Goal: Task Accomplishment & Management: Manage account settings

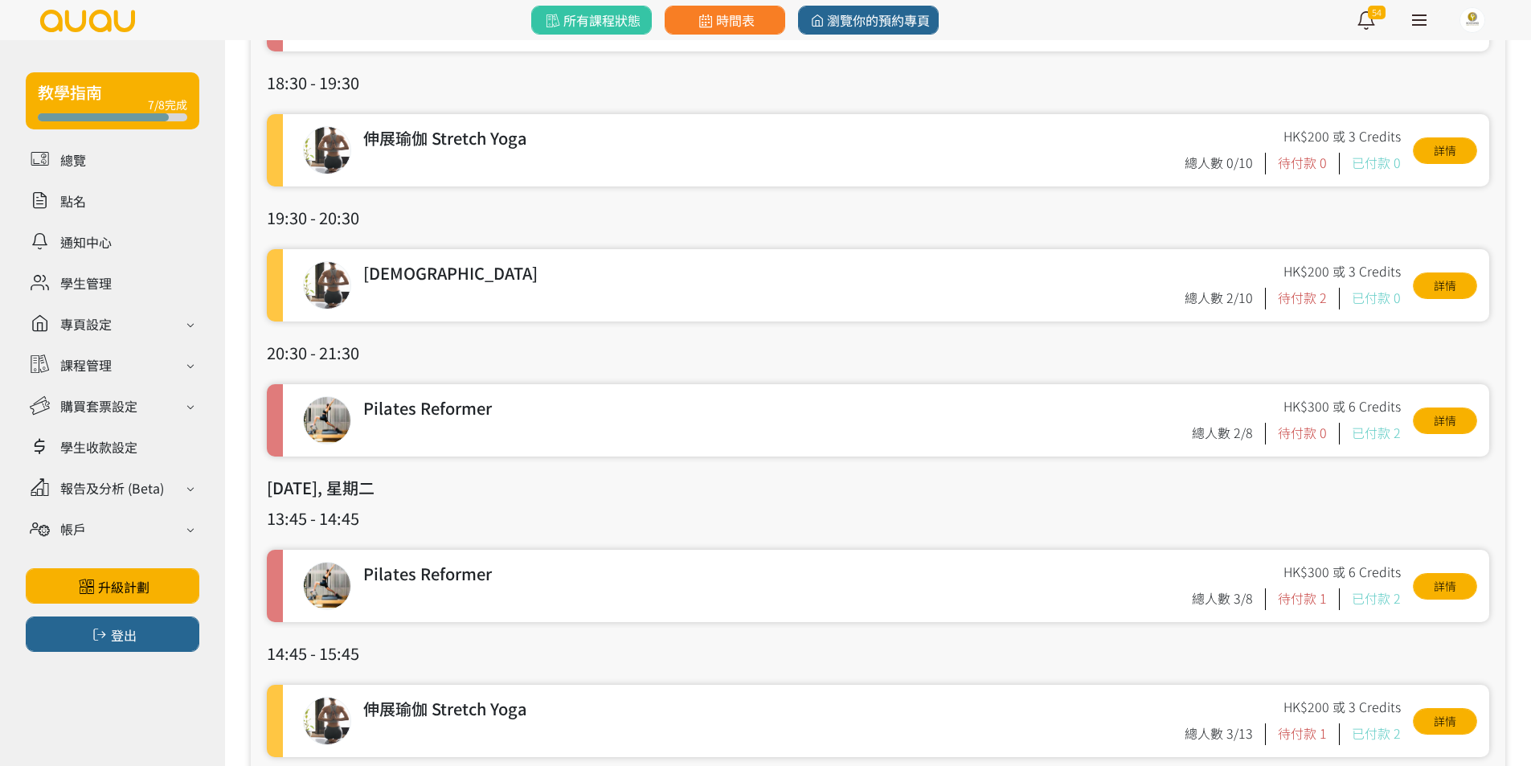
scroll to position [321, 0]
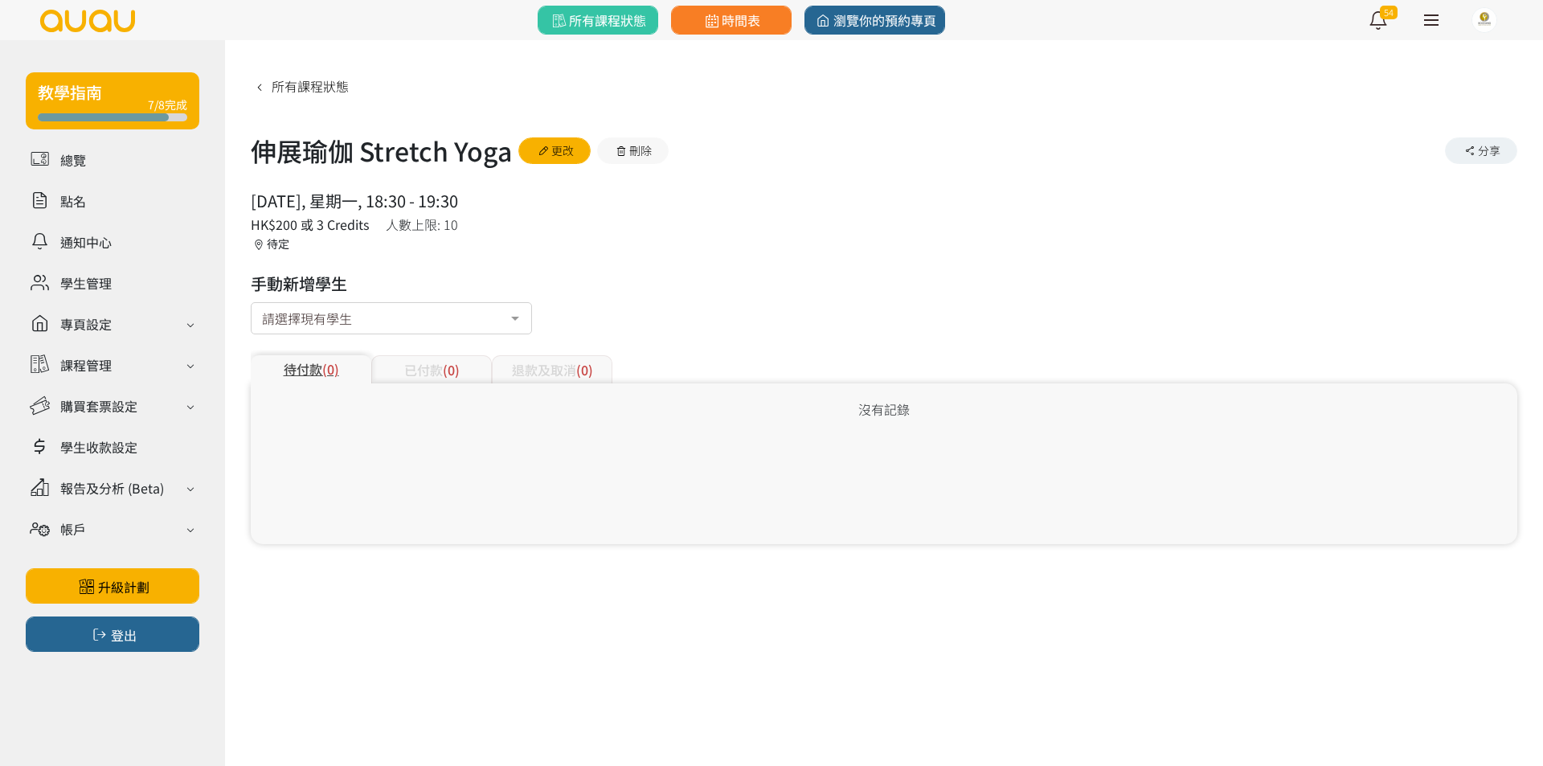
click at [396, 360] on div "已付款 (0)" at bounding box center [431, 369] width 121 height 28
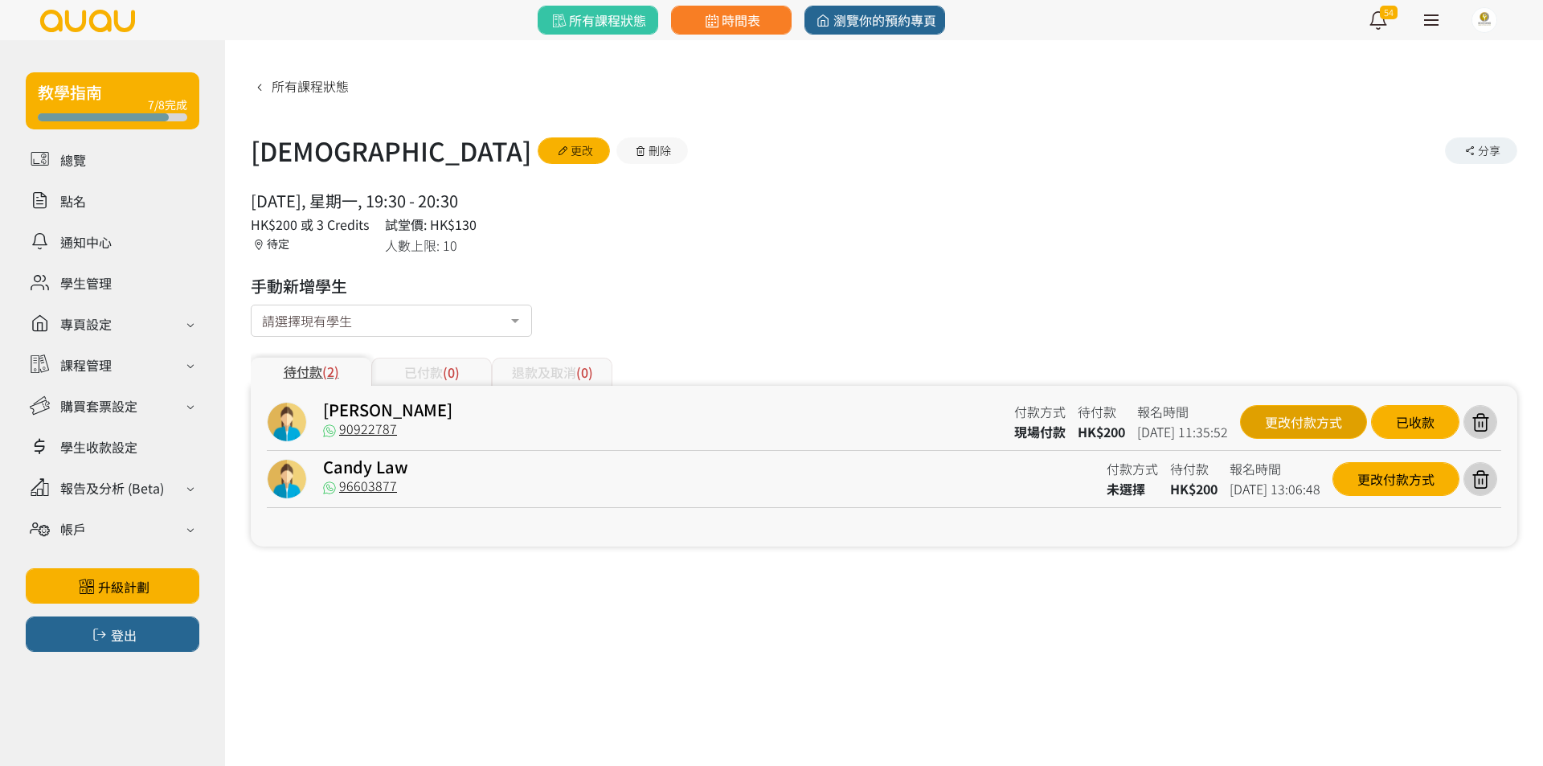
click at [1323, 434] on div "更改付款方式" at bounding box center [1303, 422] width 127 height 34
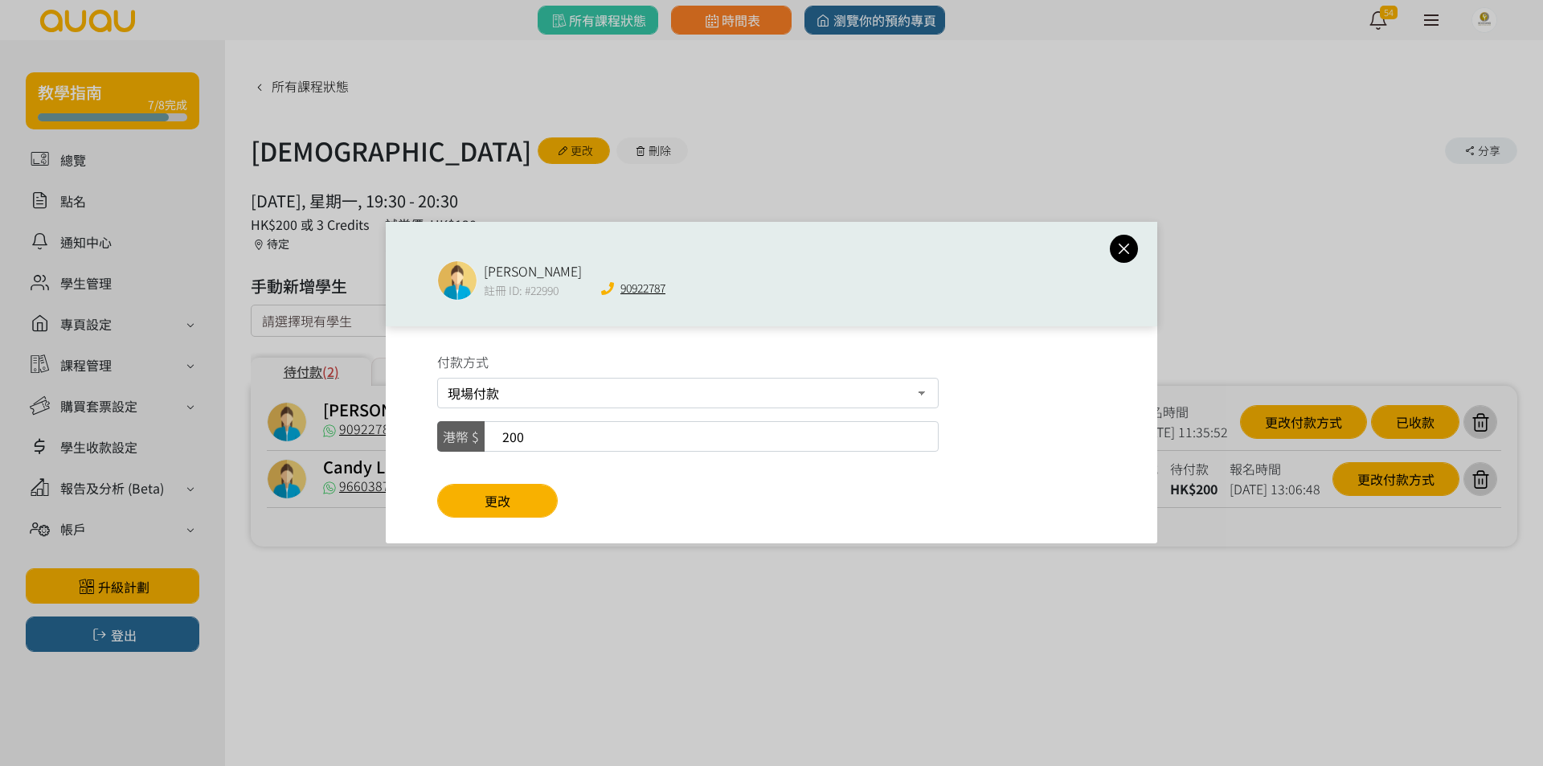
drag, startPoint x: 764, startPoint y: 391, endPoint x: 919, endPoint y: 395, distance: 155.1
click at [764, 391] on select "課堂套票 現場付款 轉數快FPS及銀行轉帳 PayMe" at bounding box center [687, 393] width 501 height 31
click at [722, 387] on select "課堂套票 現場付款 轉數快FPS及銀行轉帳 PayMe" at bounding box center [687, 393] width 501 height 31
click at [919, 398] on select "課堂套票 現場付款 轉數快FPS及銀行轉帳 PayMe" at bounding box center [687, 393] width 501 height 31
click at [919, 395] on select "課堂套票 現場付款 轉數快FPS及銀行轉帳 PayMe" at bounding box center [687, 393] width 501 height 31
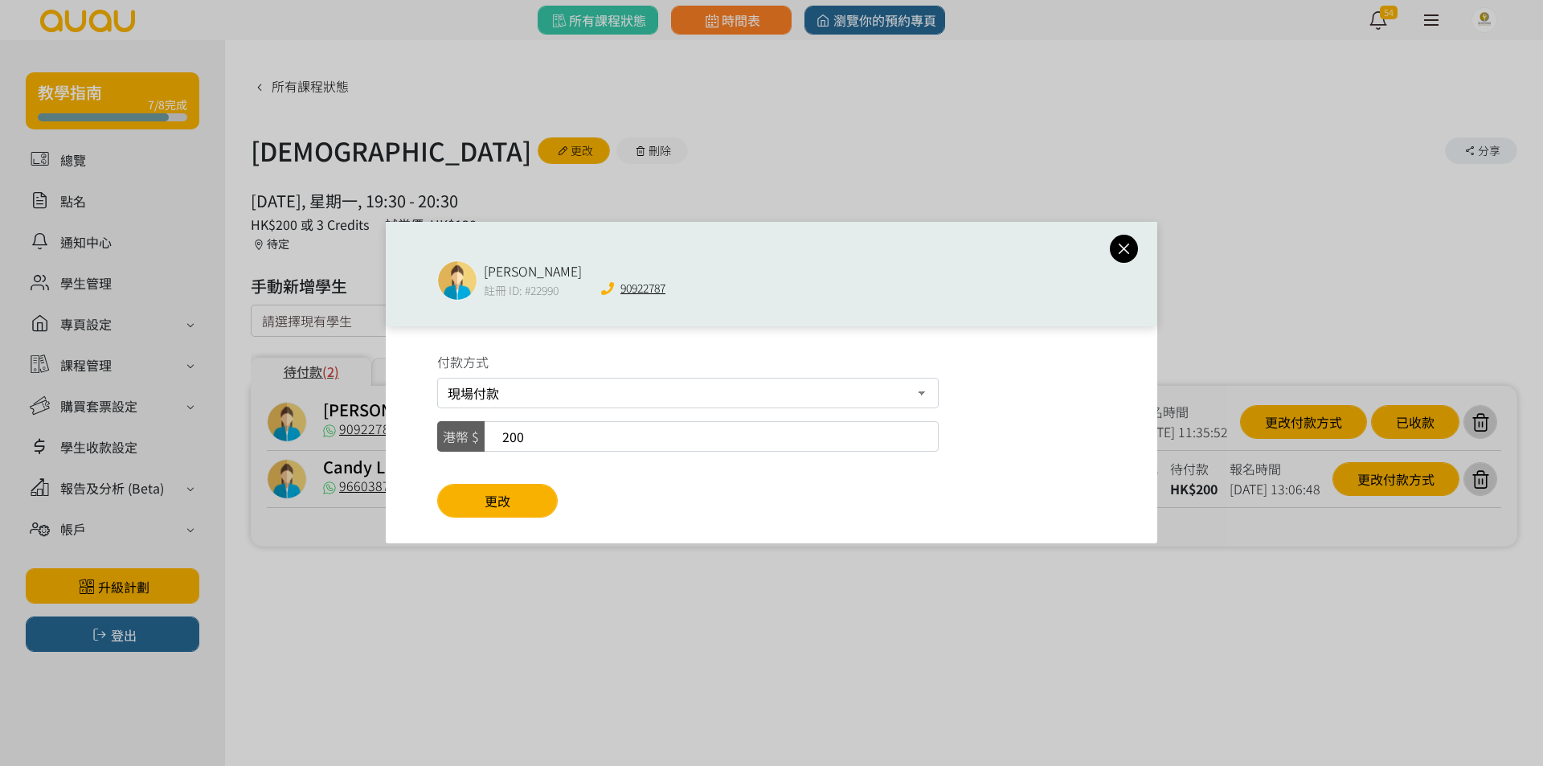
click at [907, 392] on select "課堂套票 現場付款 轉數快FPS及銀行轉帳 PayMe" at bounding box center [687, 393] width 501 height 31
select select "course_credit"
click at [437, 378] on select "課堂套票 現場付款 轉數快FPS及銀行轉帳 PayMe" at bounding box center [687, 393] width 501 height 31
click at [834, 436] on select "Special Package 套票 (餘額：10堂）到期日：2025/10/10, 23:59" at bounding box center [687, 436] width 501 height 31
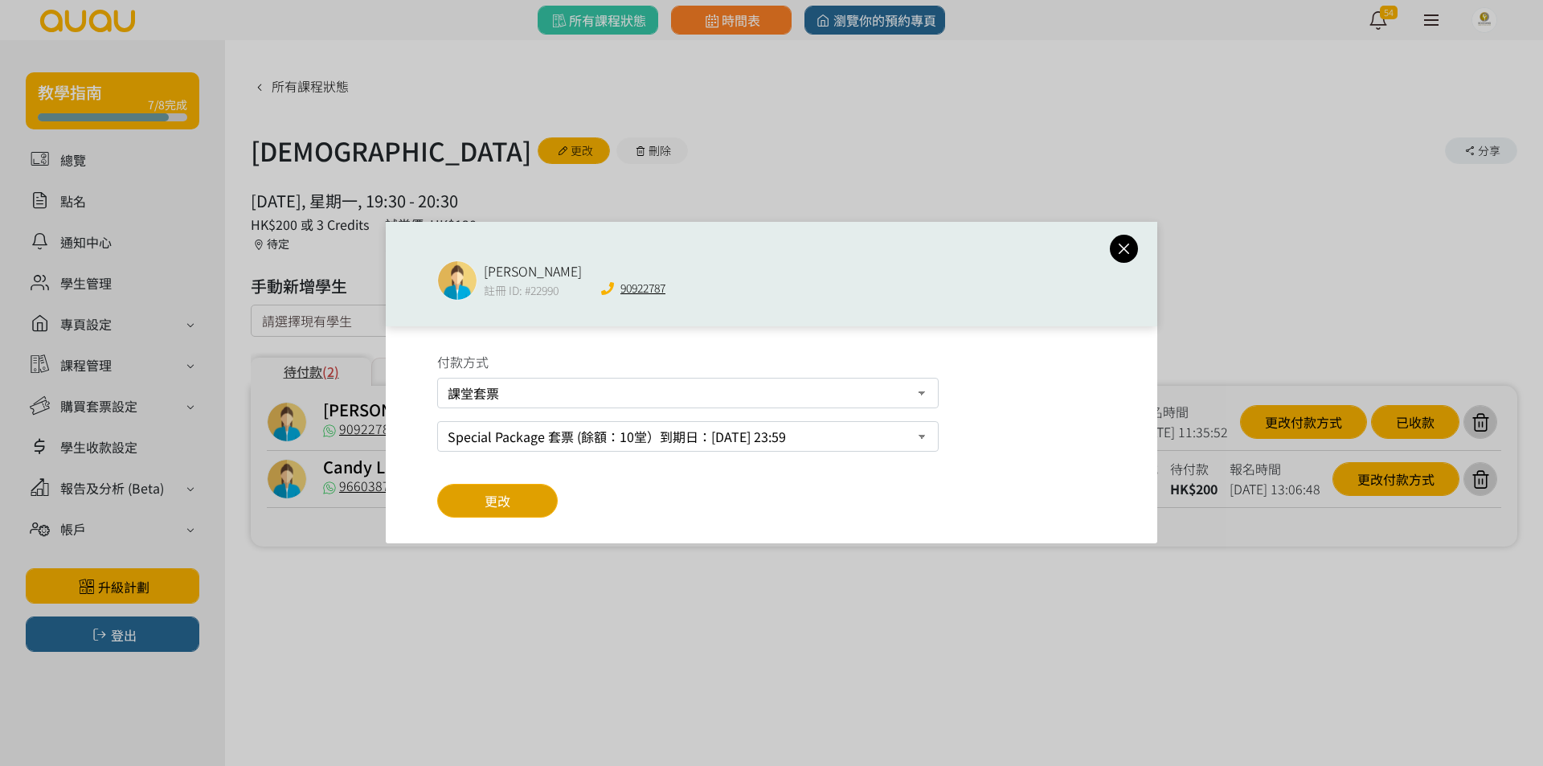
click at [545, 500] on button "更改" at bounding box center [497, 501] width 121 height 34
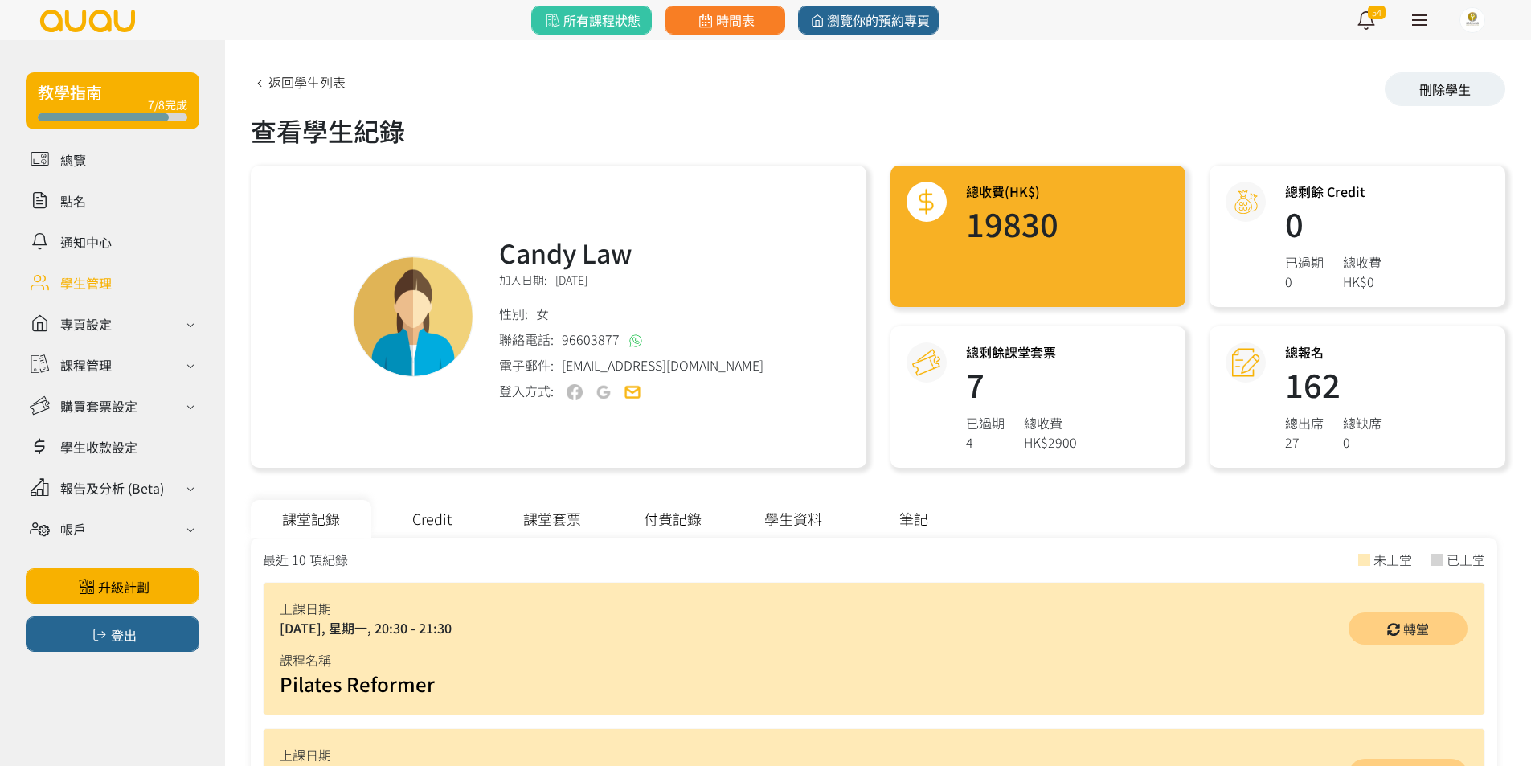
click at [537, 518] on div "課堂套票" at bounding box center [552, 519] width 121 height 38
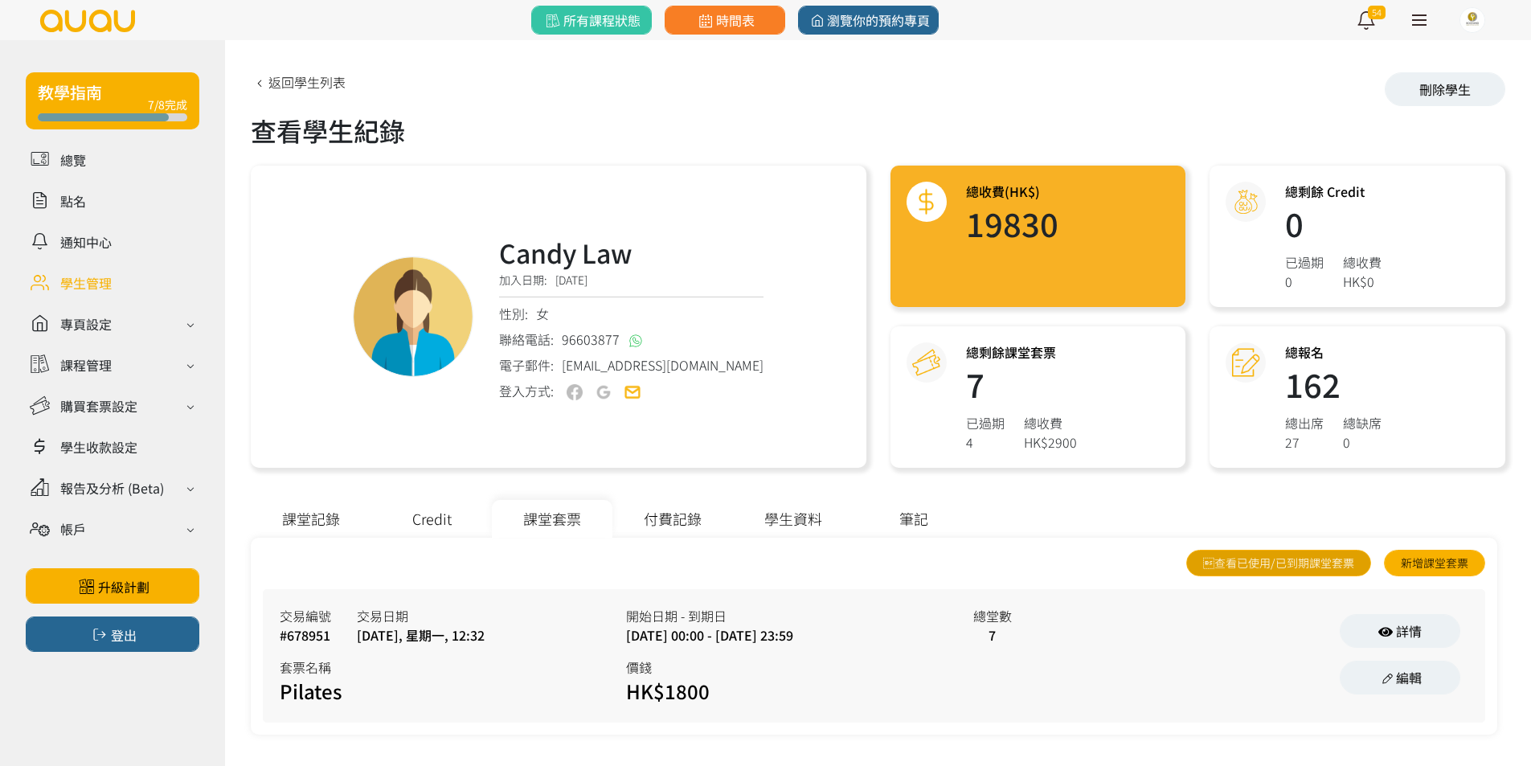
click at [1300, 556] on link "查看已使用/已到期課堂套票" at bounding box center [1278, 563] width 185 height 27
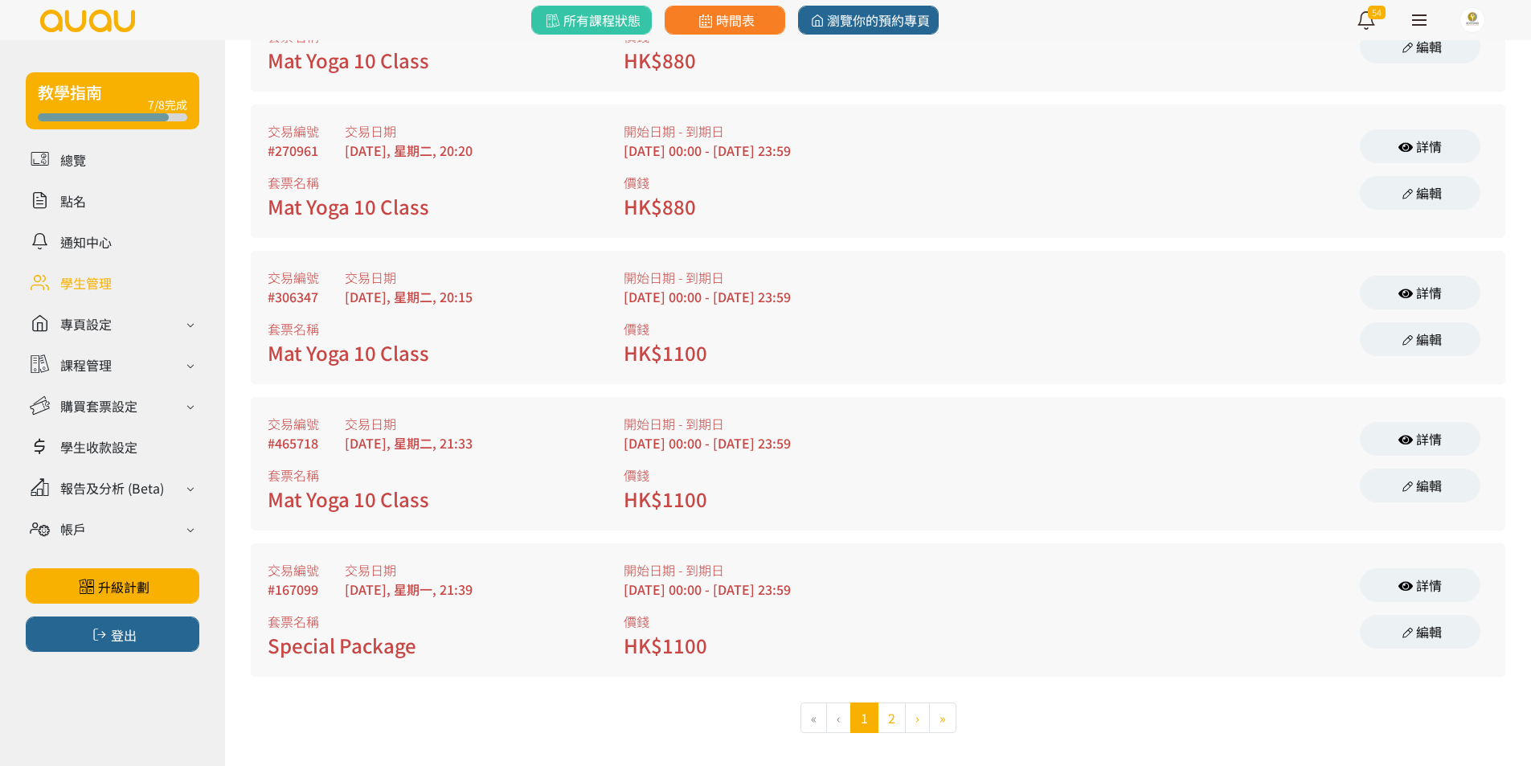
scroll to position [1722, 0]
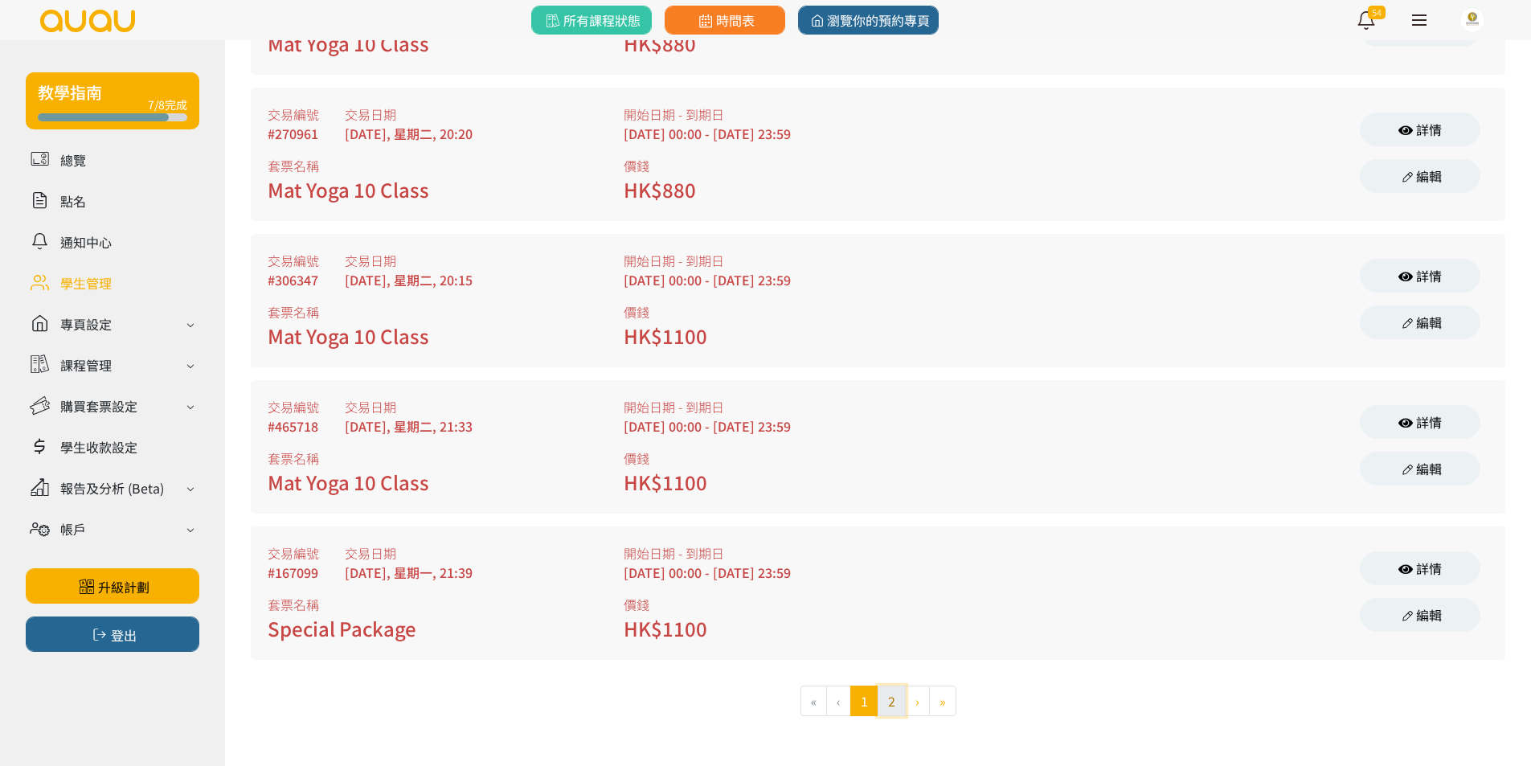
click at [886, 692] on button "2" at bounding box center [892, 700] width 28 height 31
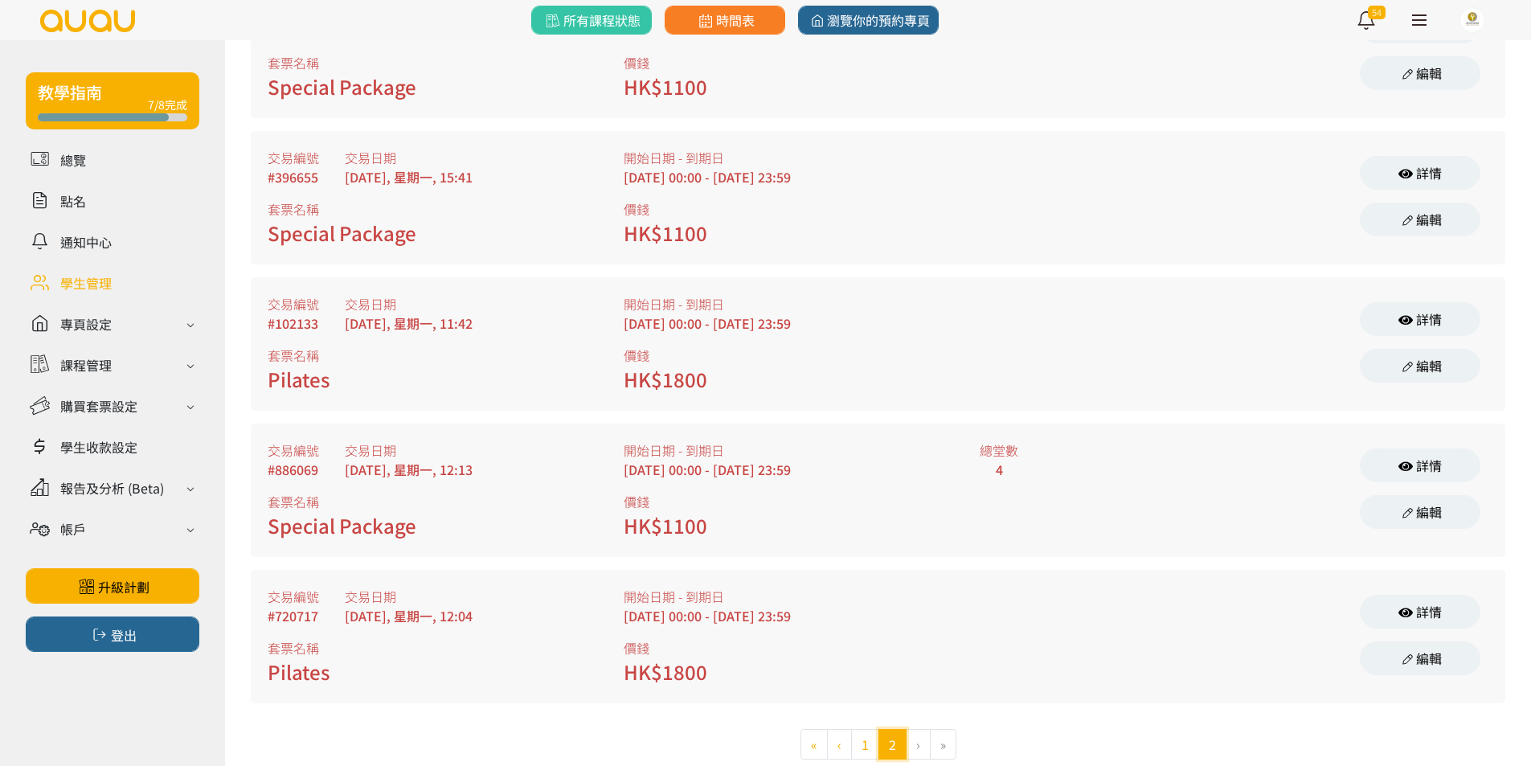
scroll to position [845, 0]
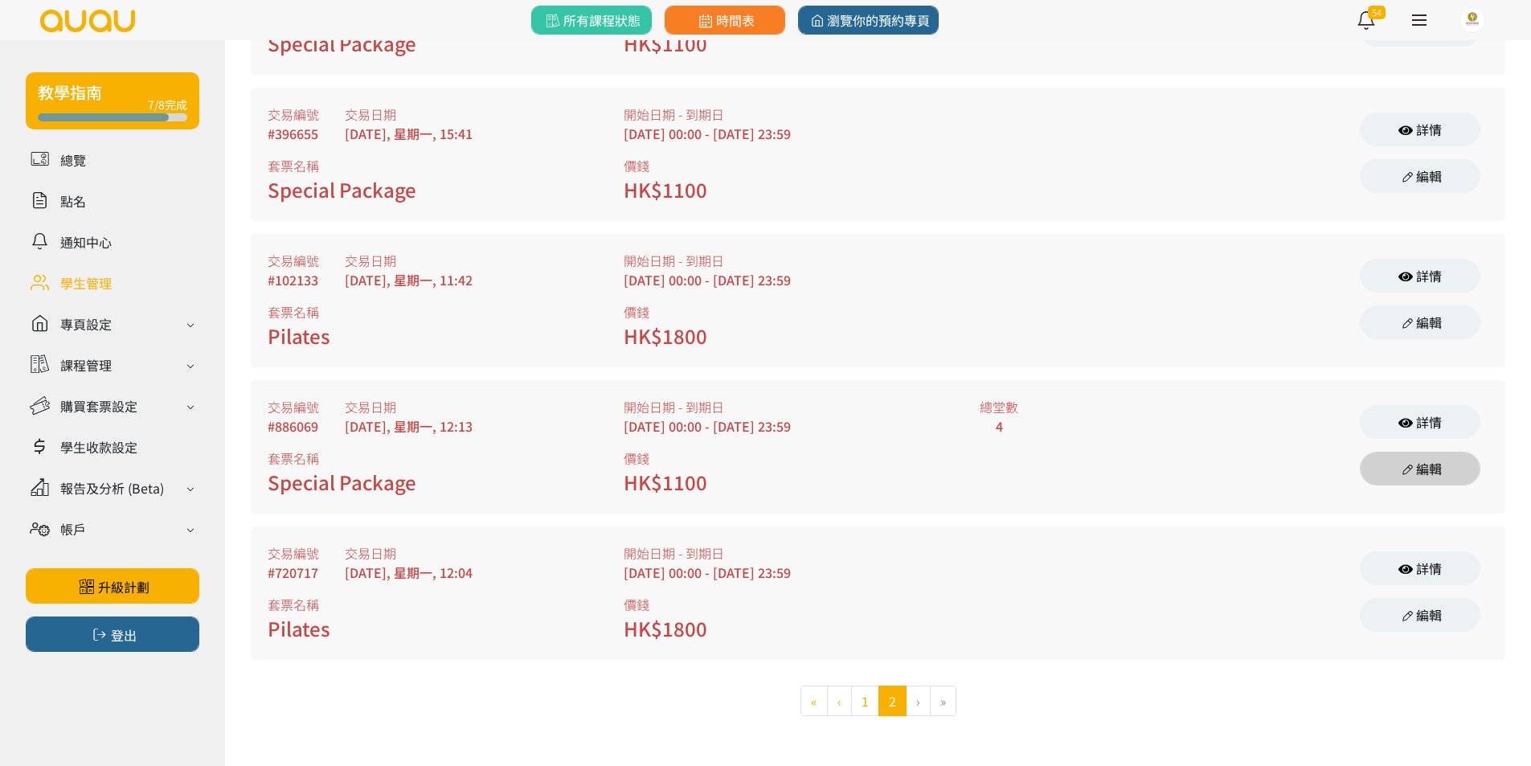
click at [1425, 468] on link "編輯" at bounding box center [1420, 469] width 121 height 34
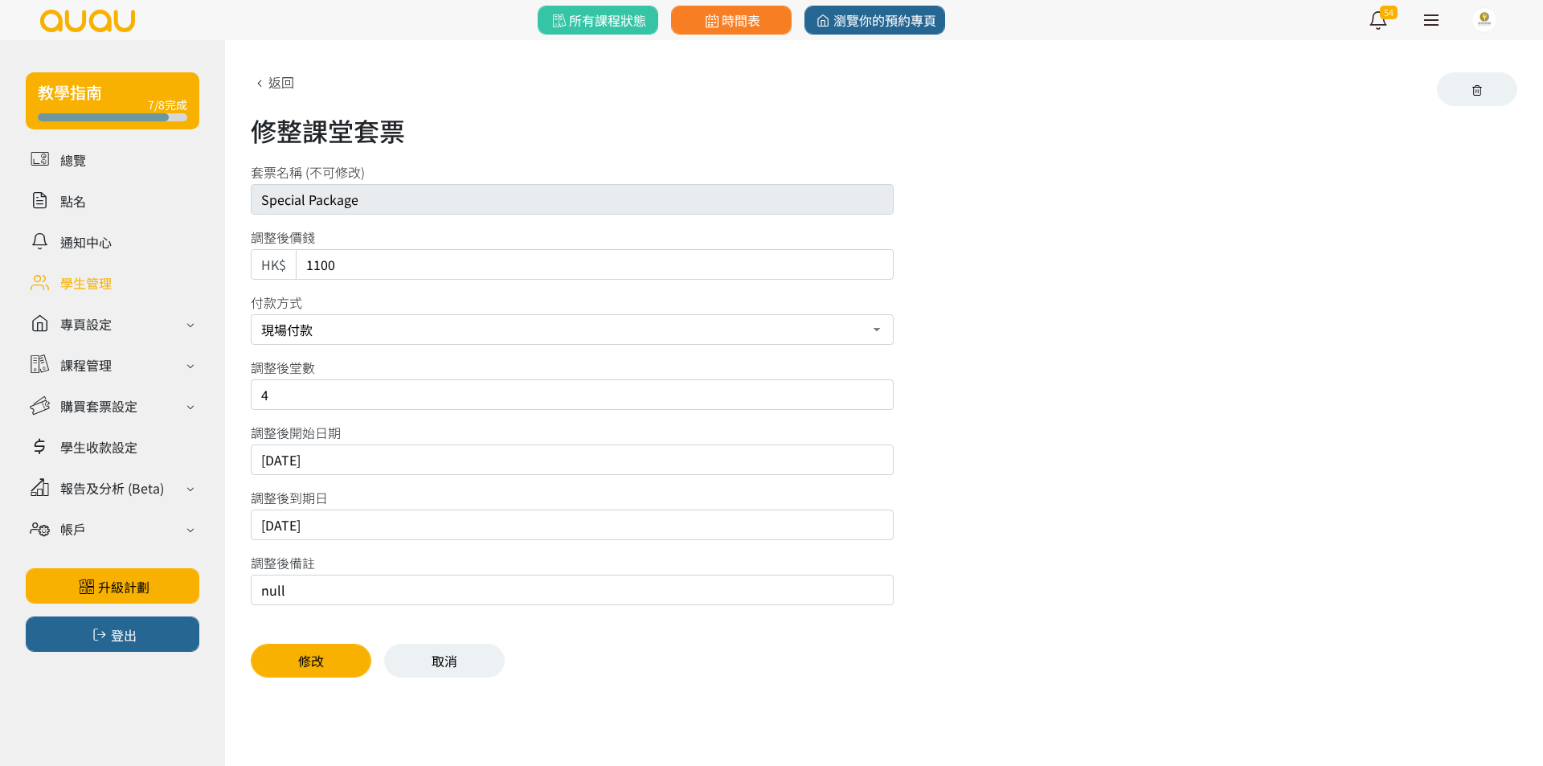
click at [303, 525] on input "2025/08/11" at bounding box center [572, 524] width 643 height 31
type input "2025/09/11"
click at [297, 658] on button "修改" at bounding box center [311, 661] width 121 height 34
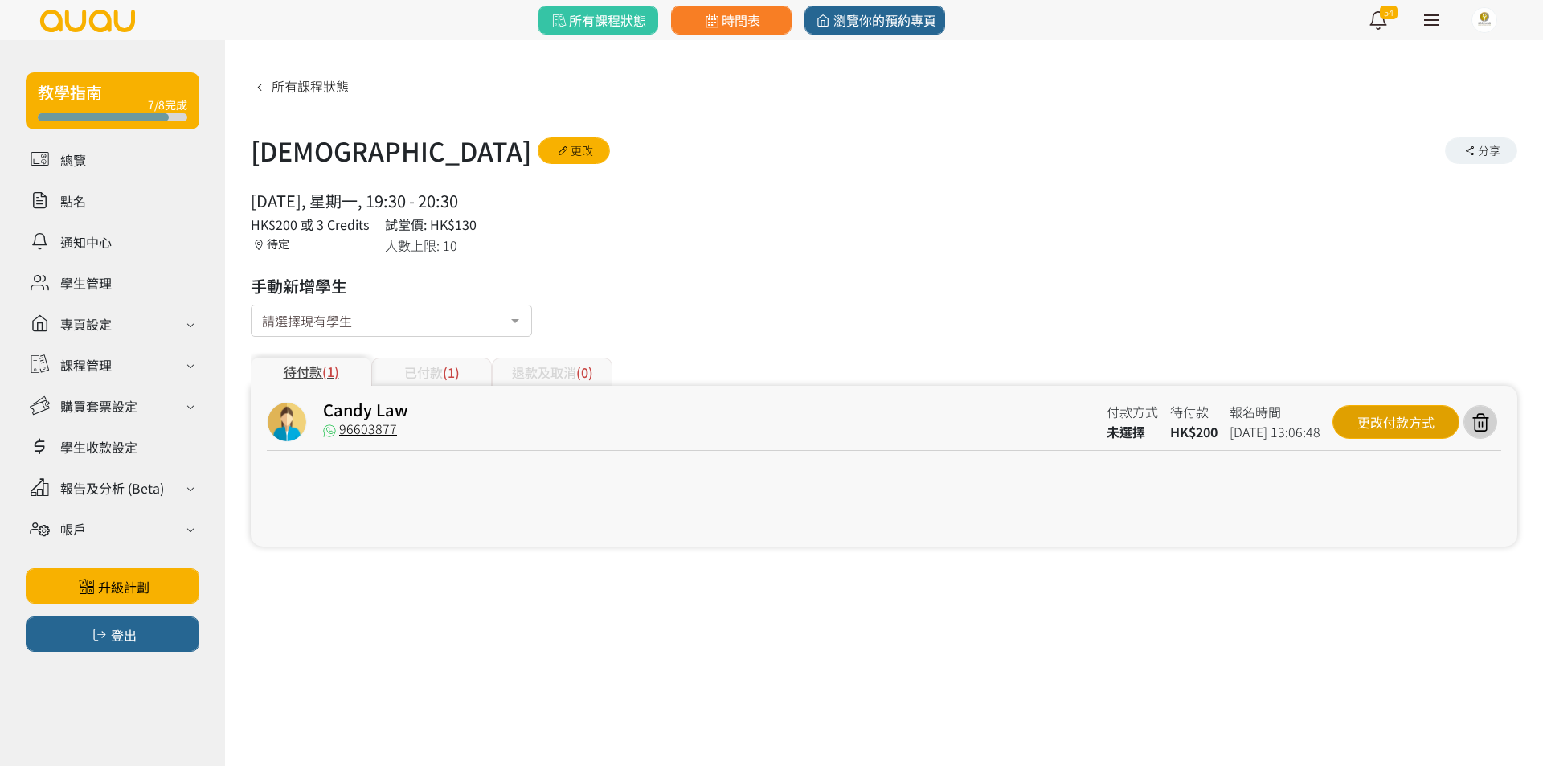
click at [1380, 418] on div "更改付款方式" at bounding box center [1395, 422] width 127 height 34
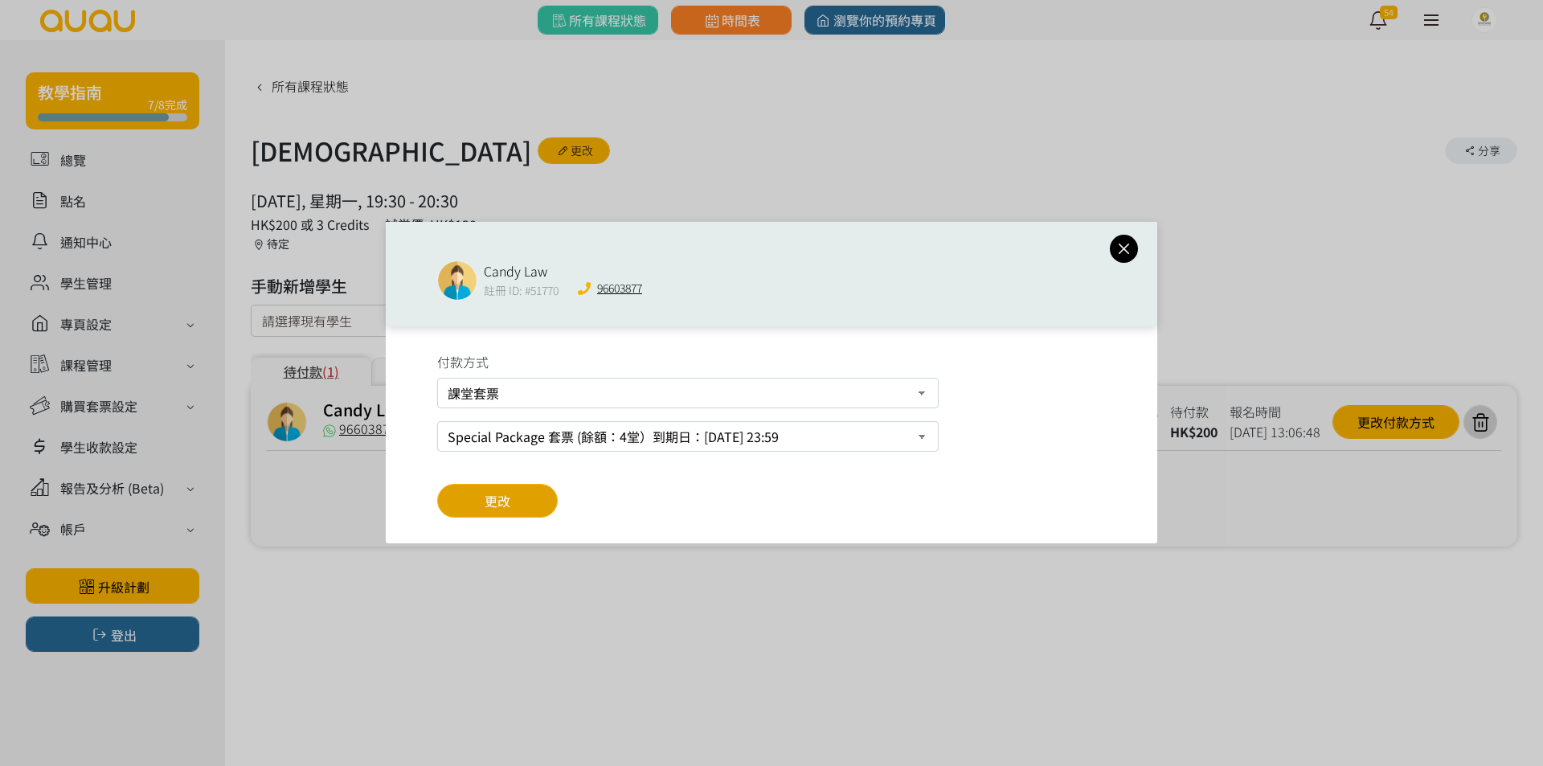
click at [531, 492] on button "更改" at bounding box center [497, 501] width 121 height 34
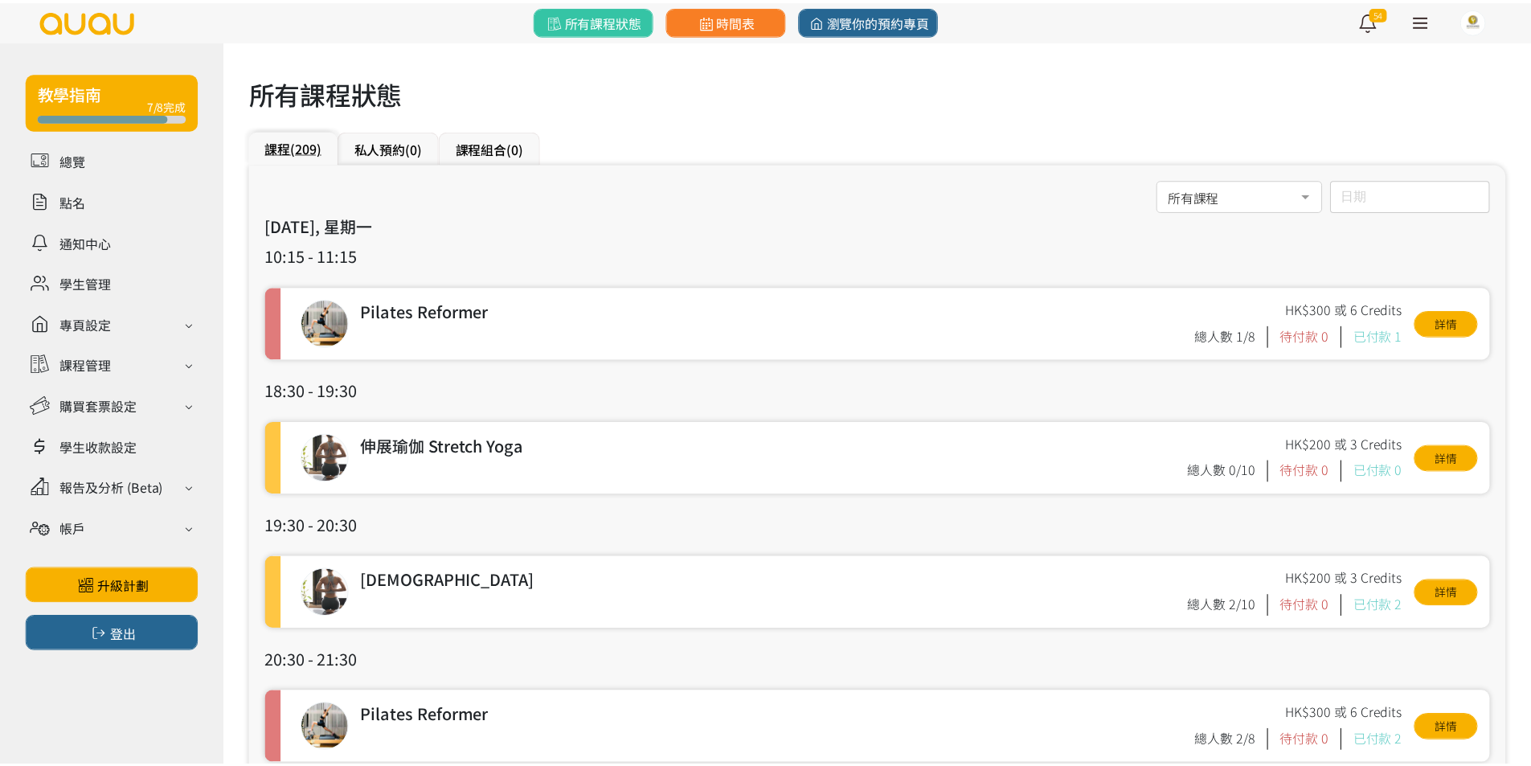
scroll to position [321, 0]
